Goal: Navigation & Orientation: Understand site structure

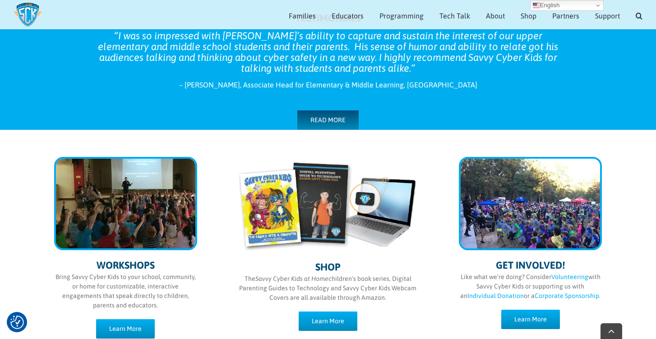
scroll to position [429, 0]
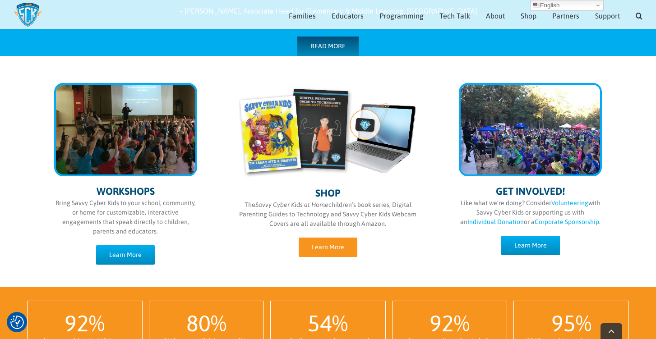
click at [332, 245] on span "Learn More" at bounding box center [328, 248] width 32 height 8
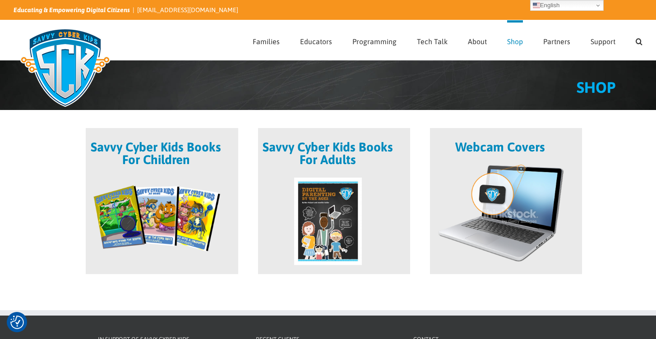
click at [180, 175] on span at bounding box center [162, 201] width 152 height 146
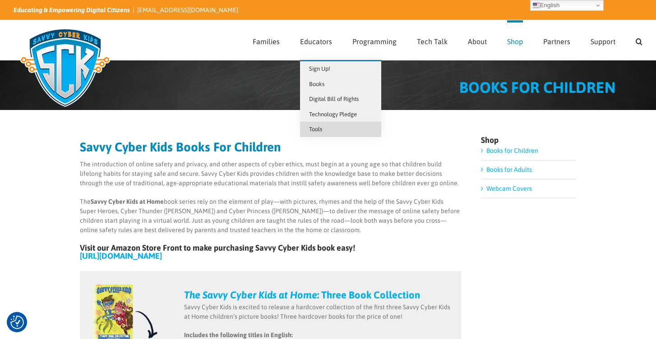
click at [318, 130] on span "Tools" at bounding box center [315, 129] width 13 height 7
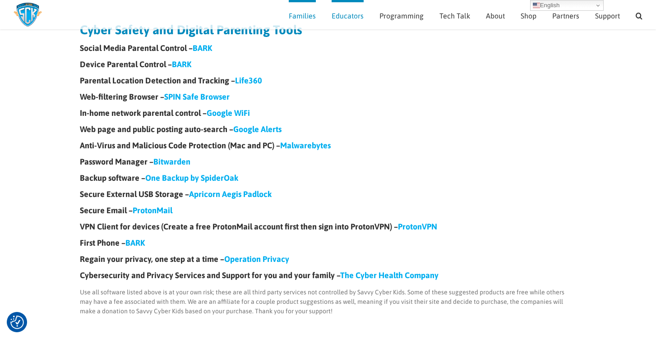
scroll to position [94, 0]
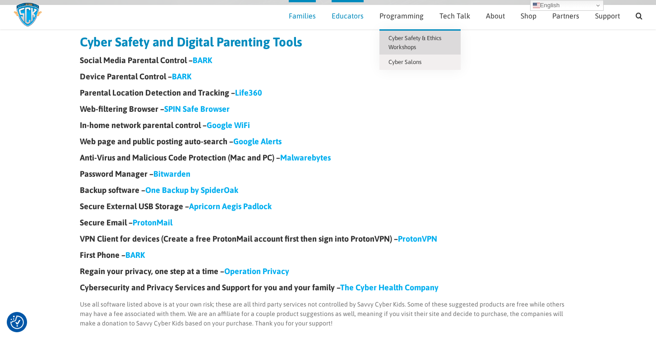
click at [392, 46] on span "Cyber Safety & Ethics Workshops" at bounding box center [414, 43] width 53 height 16
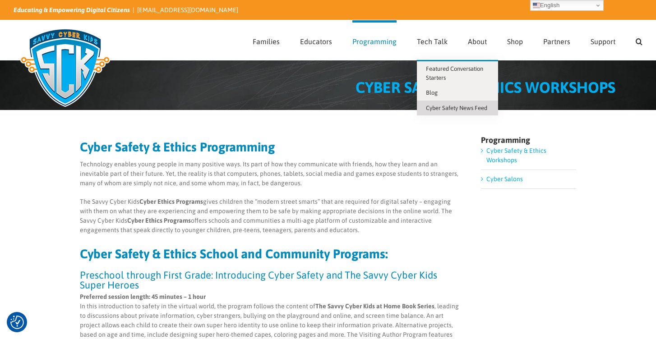
click at [440, 105] on span "Cyber Safety News Feed" at bounding box center [456, 108] width 61 height 7
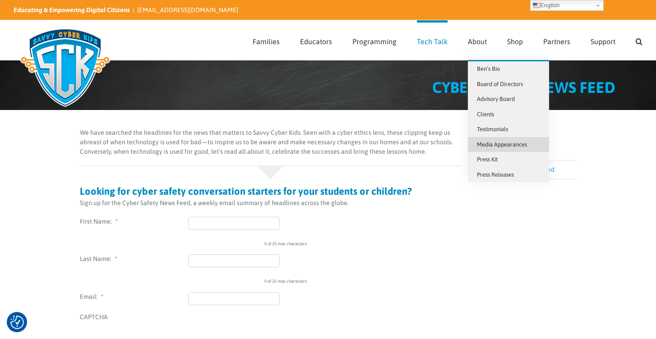
click at [474, 144] on link "Media Appearances" at bounding box center [508, 144] width 81 height 15
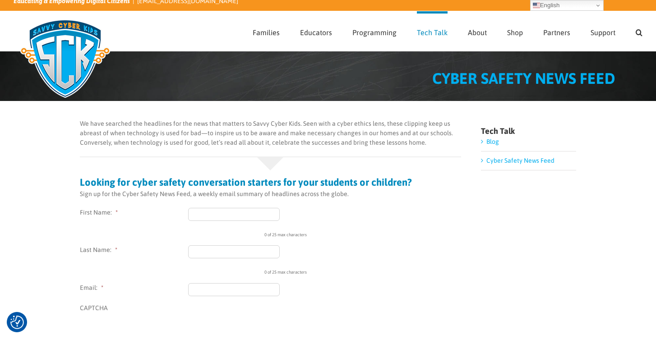
scroll to position [10, 0]
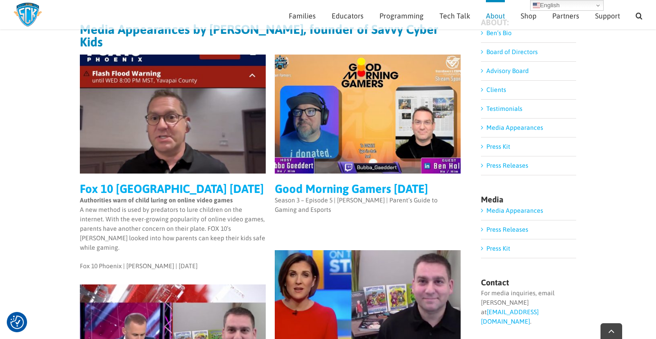
scroll to position [107, 0]
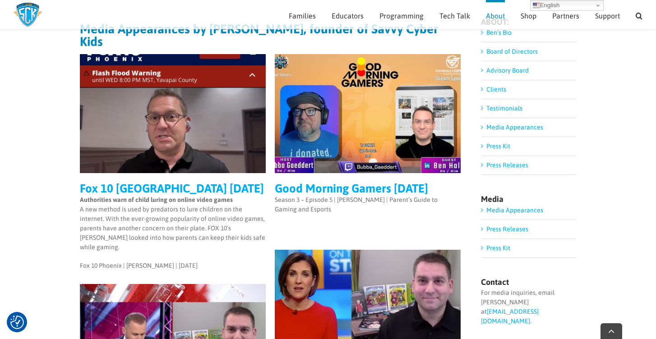
click at [501, 163] on link "Press Releases" at bounding box center [507, 165] width 42 height 7
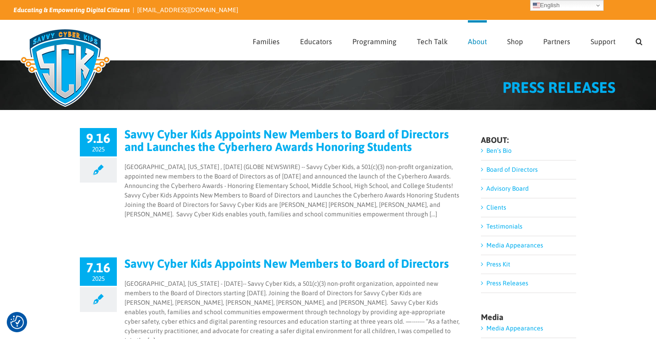
click at [69, 58] on img at bounding box center [65, 68] width 103 height 90
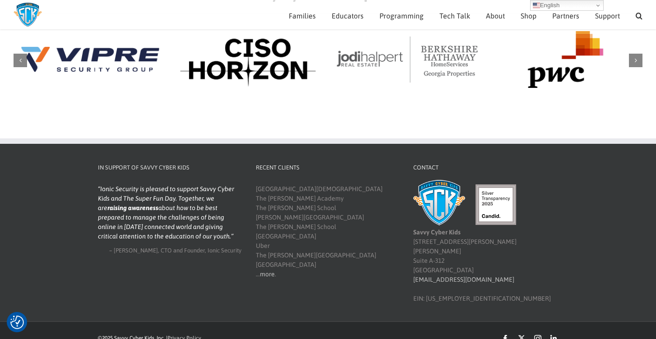
scroll to position [1059, 0]
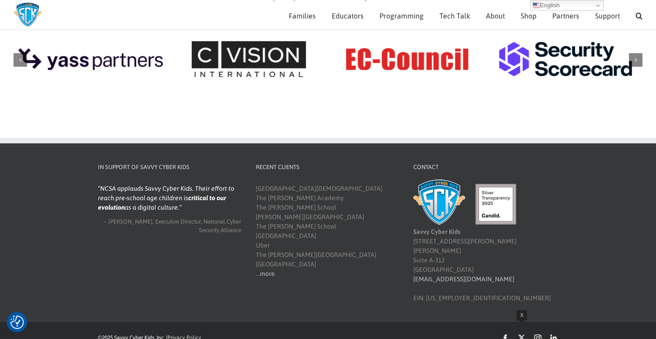
click at [522, 334] on link "X" at bounding box center [521, 337] width 7 height 7
